Goal: Task Accomplishment & Management: Manage account settings

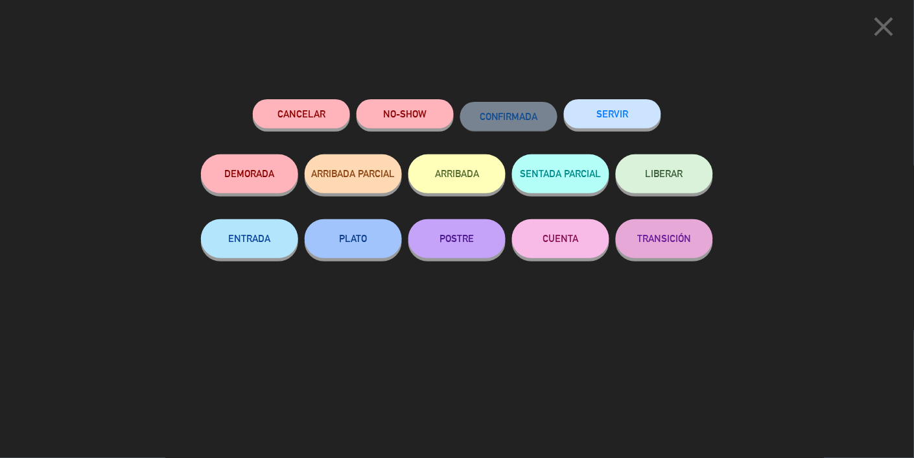
click at [628, 124] on button "SERVIR" at bounding box center [612, 113] width 97 height 29
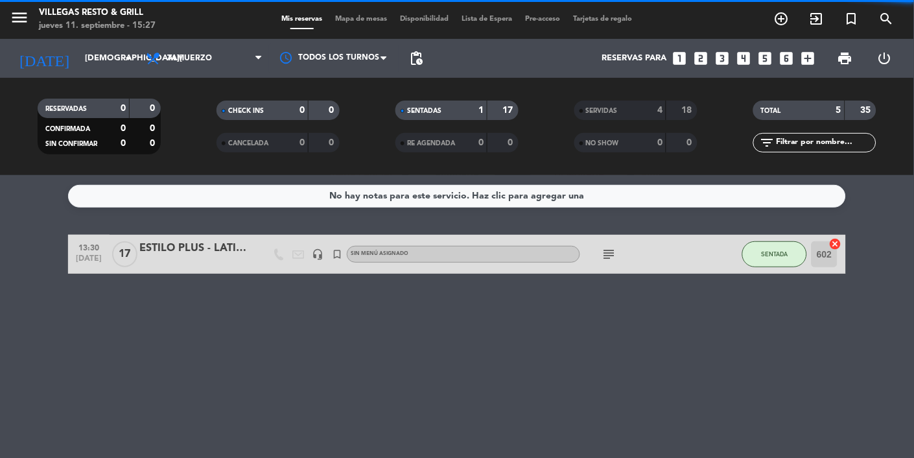
click at [93, 58] on input "[DEMOGRAPHIC_DATA][DATE]" at bounding box center [134, 58] width 112 height 23
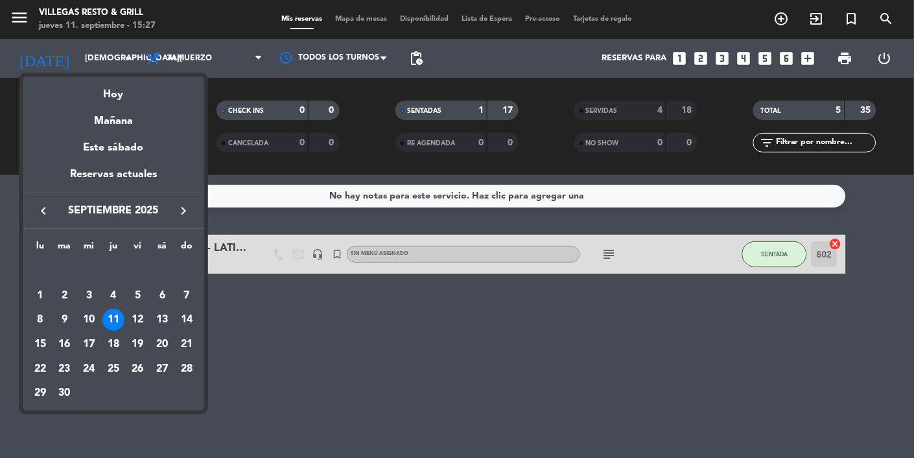
click at [103, 129] on div "Mañana" at bounding box center [114, 116] width 182 height 27
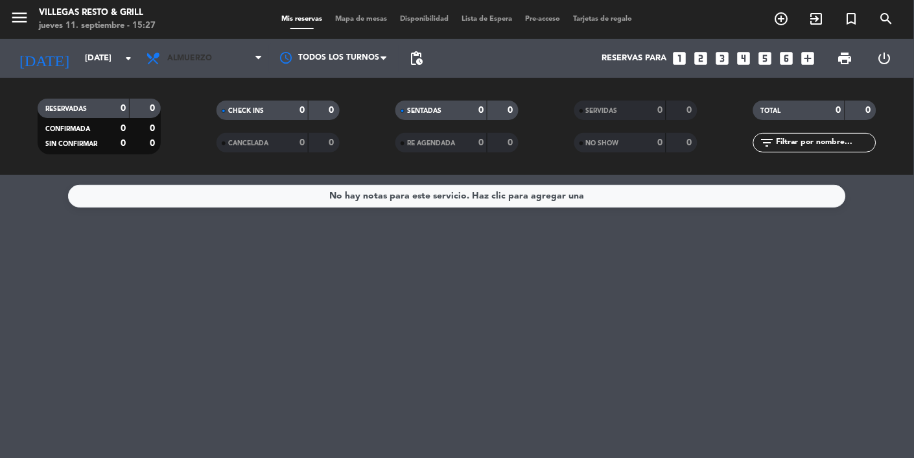
click at [219, 61] on span "Almuerzo" at bounding box center [204, 58] width 130 height 29
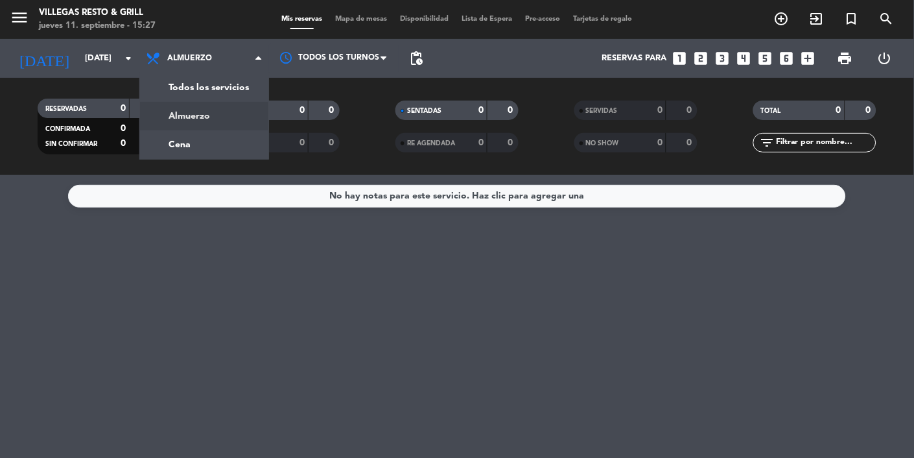
click at [152, 156] on div "menu Villegas Resto & Grill jueves 11. septiembre - 15:27 Mis reservas Mapa de …" at bounding box center [457, 87] width 914 height 175
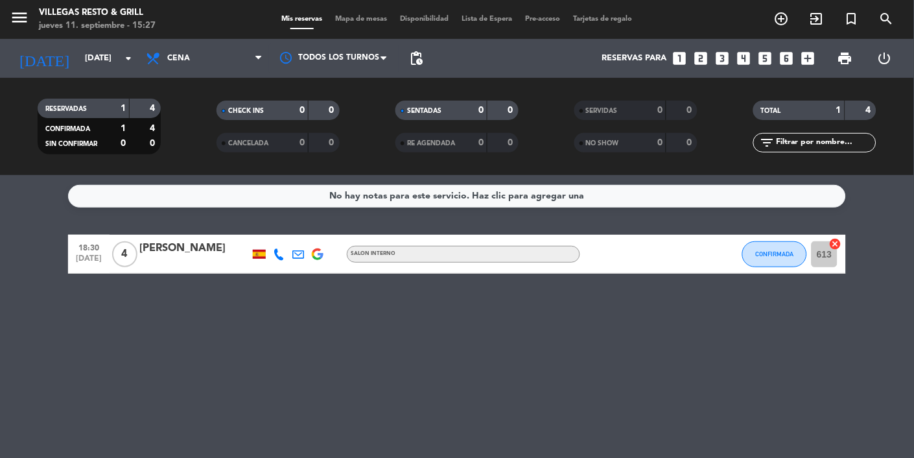
click at [78, 47] on input "vie. 12 sep." at bounding box center [134, 58] width 112 height 23
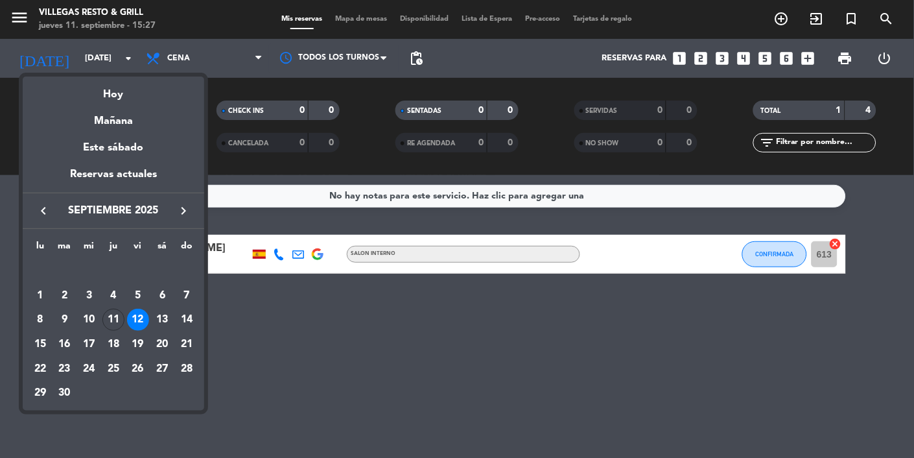
click at [64, 55] on div at bounding box center [457, 229] width 914 height 458
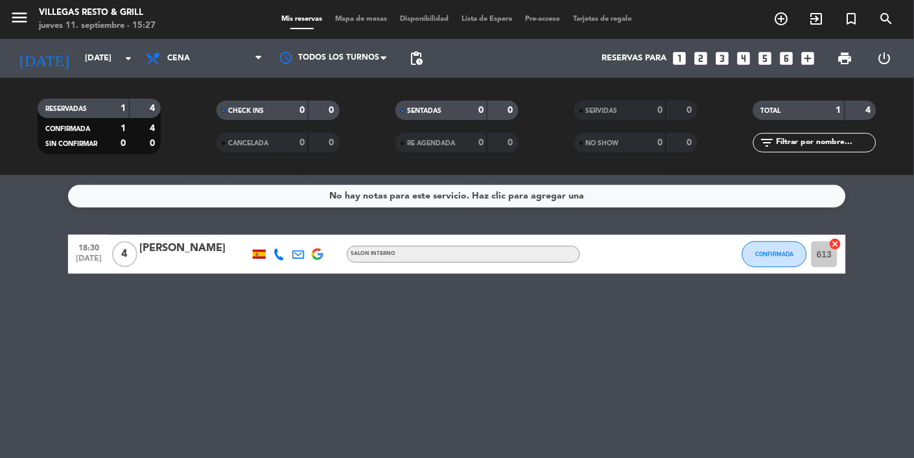
click at [78, 58] on input "vie. 12 sep." at bounding box center [134, 58] width 112 height 23
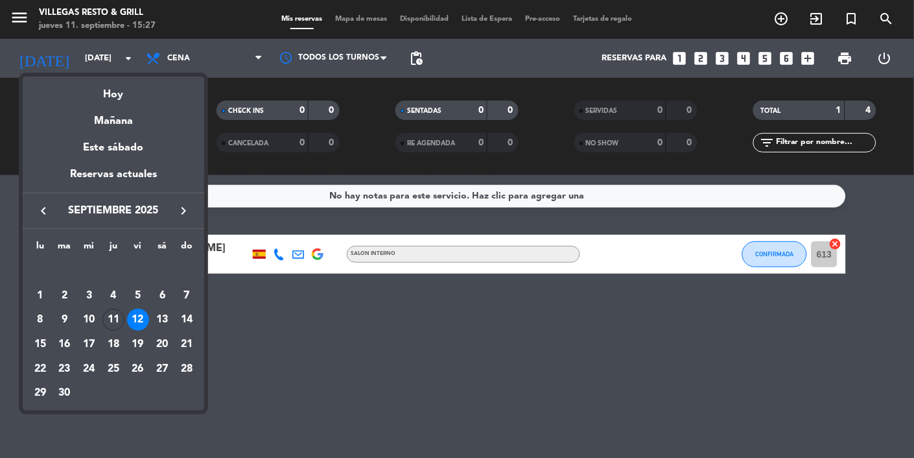
click at [110, 114] on div "Mañana" at bounding box center [114, 116] width 182 height 27
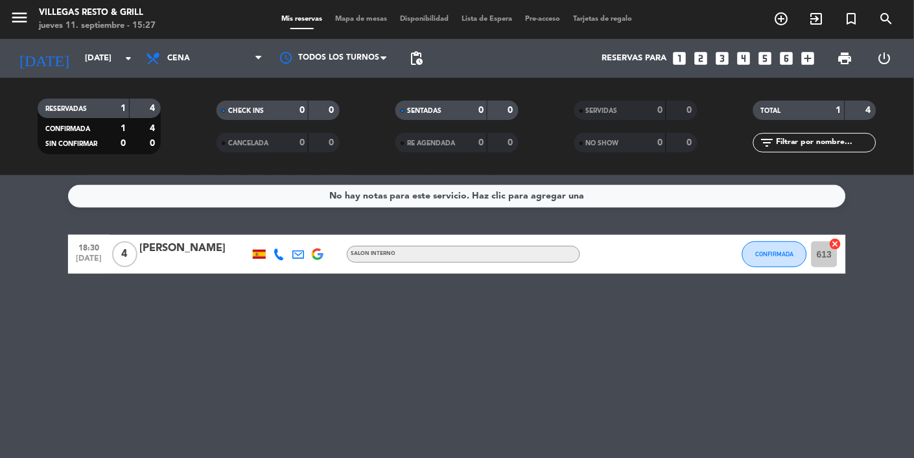
click at [78, 47] on input "vie. 12 sep." at bounding box center [134, 58] width 112 height 23
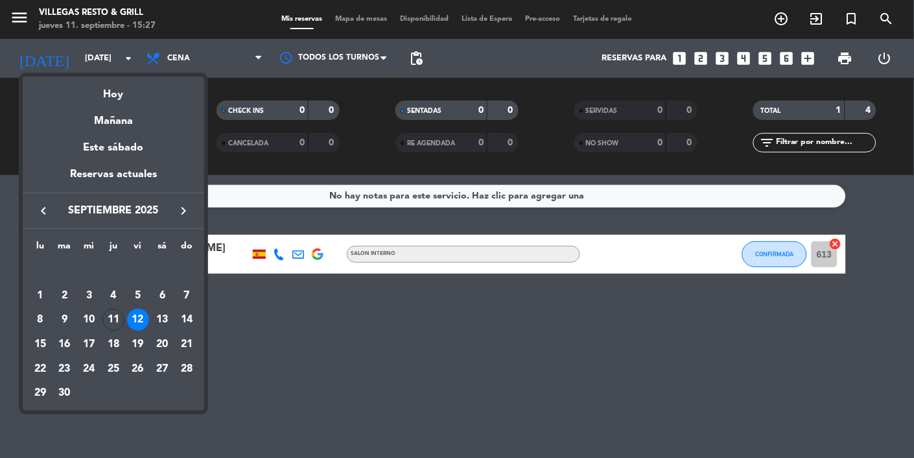
click at [98, 93] on div "Hoy" at bounding box center [114, 90] width 182 height 27
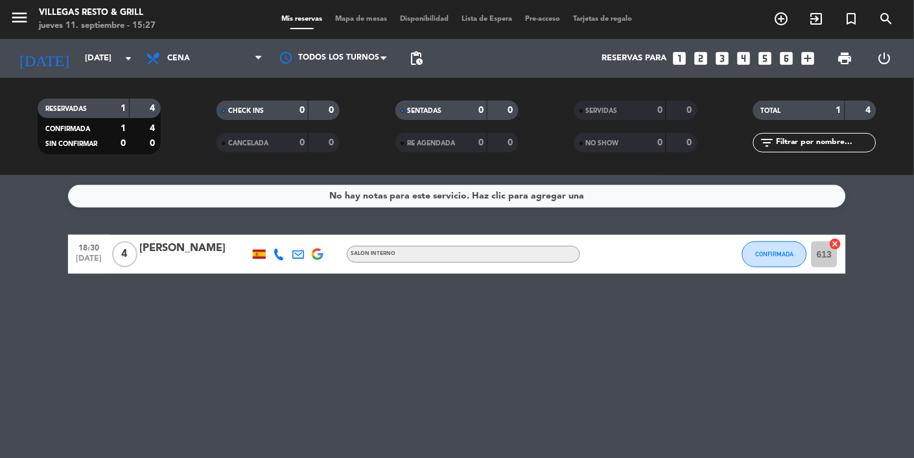
type input "[DEMOGRAPHIC_DATA][DATE]"
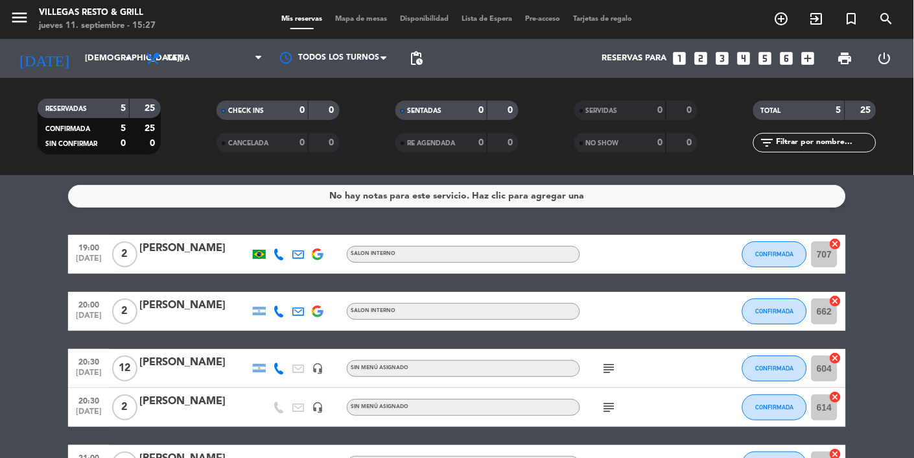
scroll to position [10, 0]
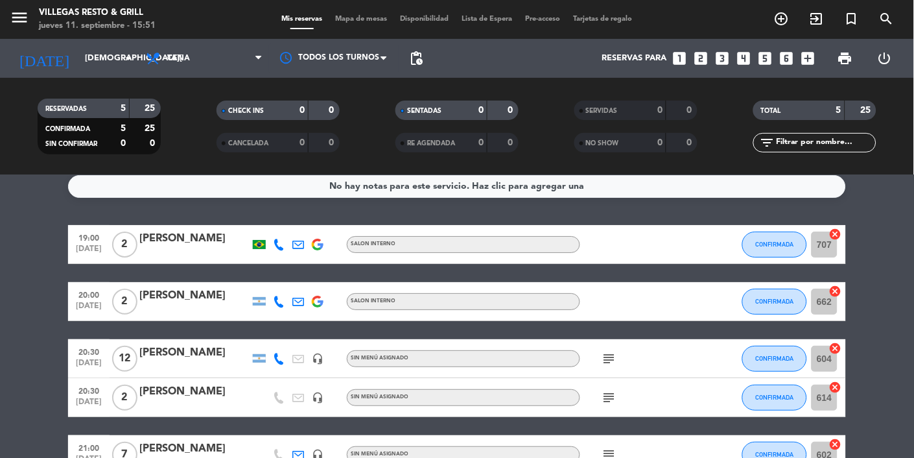
scroll to position [80, 0]
click at [603, 351] on icon "subject" at bounding box center [610, 359] width 16 height 16
click at [649, 378] on div "subject" at bounding box center [638, 397] width 117 height 38
click at [615, 390] on icon "subject" at bounding box center [610, 398] width 16 height 16
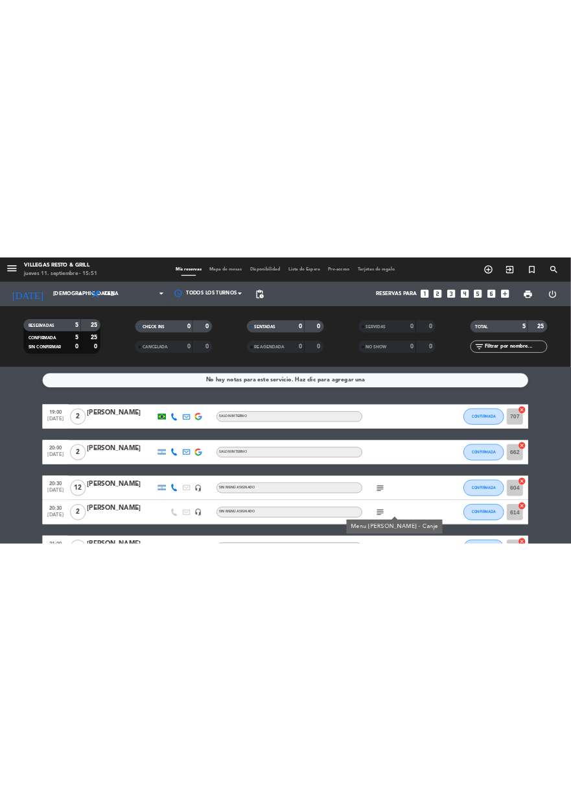
scroll to position [10, 0]
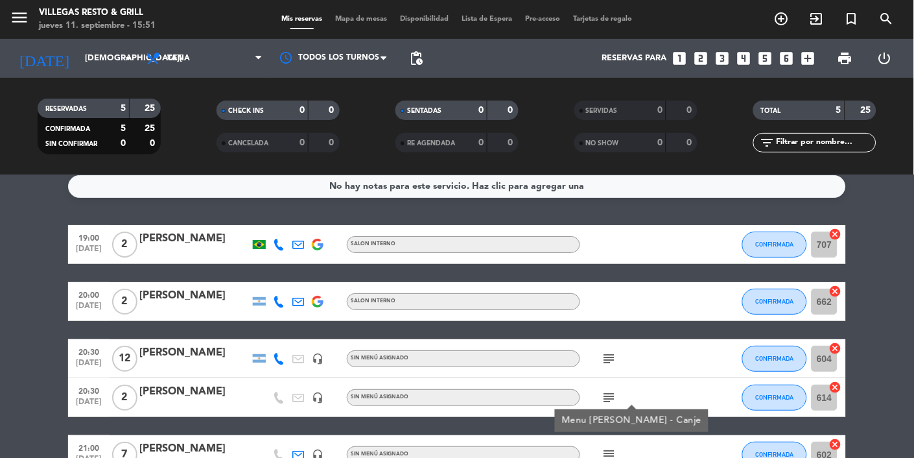
click at [675, 248] on div "19:00 [DATE] 2 [PERSON_NAME] SALON INTERNO CONFIRMADA 707 cancel 20:00 [DATE] 2…" at bounding box center [457, 349] width 778 height 249
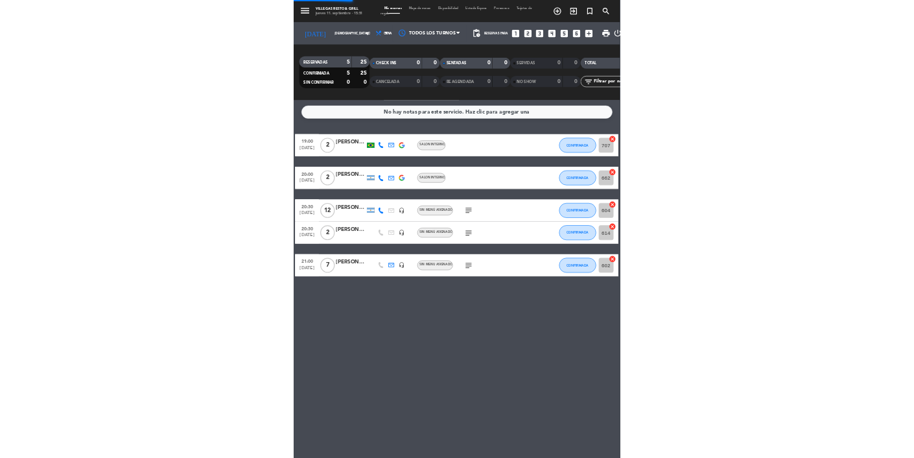
scroll to position [0, 0]
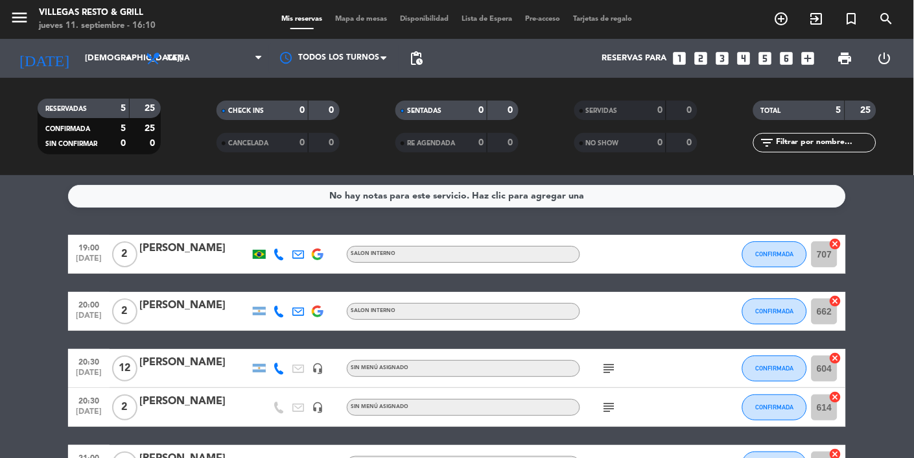
click at [53, 338] on bookings-row "19:00 [DATE] 2 [PERSON_NAME] SALON INTERNO CONFIRMADA 707 cancel 20:00 [DATE] 2…" at bounding box center [457, 359] width 914 height 249
